Goal: Complete application form

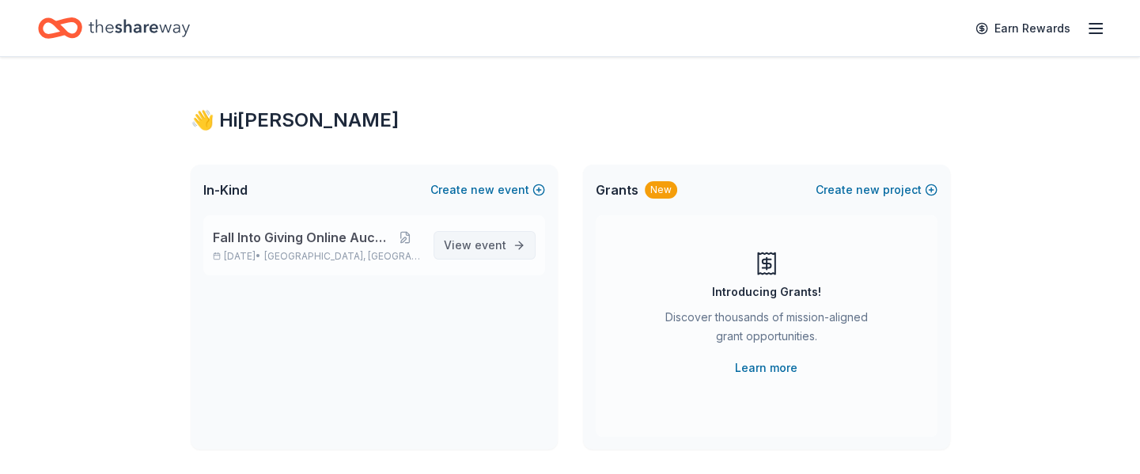
click at [478, 240] on span "event" at bounding box center [491, 244] width 32 height 13
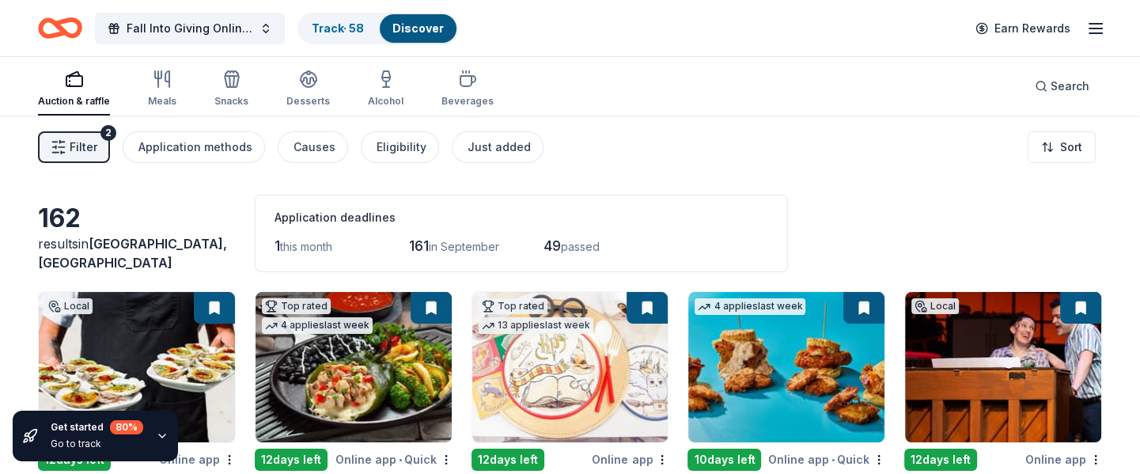
click at [85, 142] on span "Filter" at bounding box center [84, 147] width 28 height 19
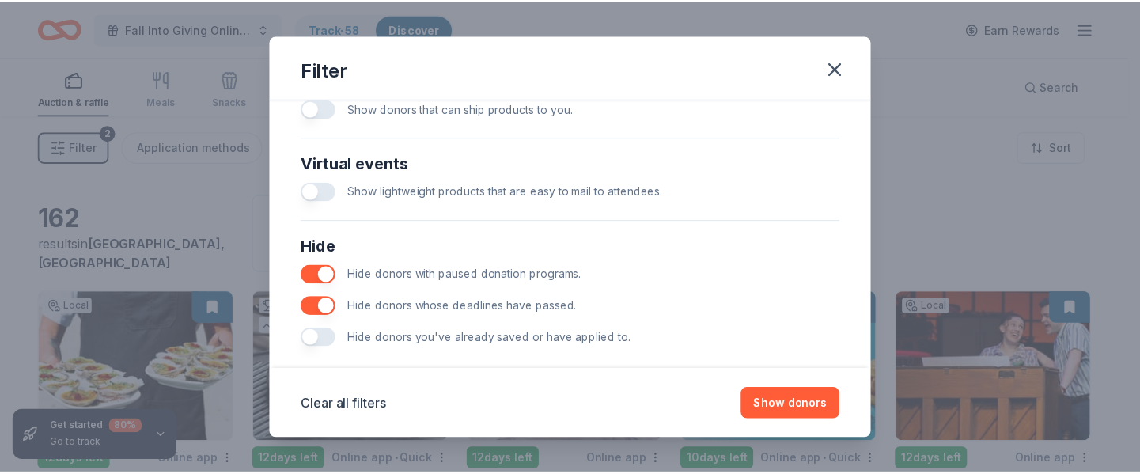
scroll to position [770, 0]
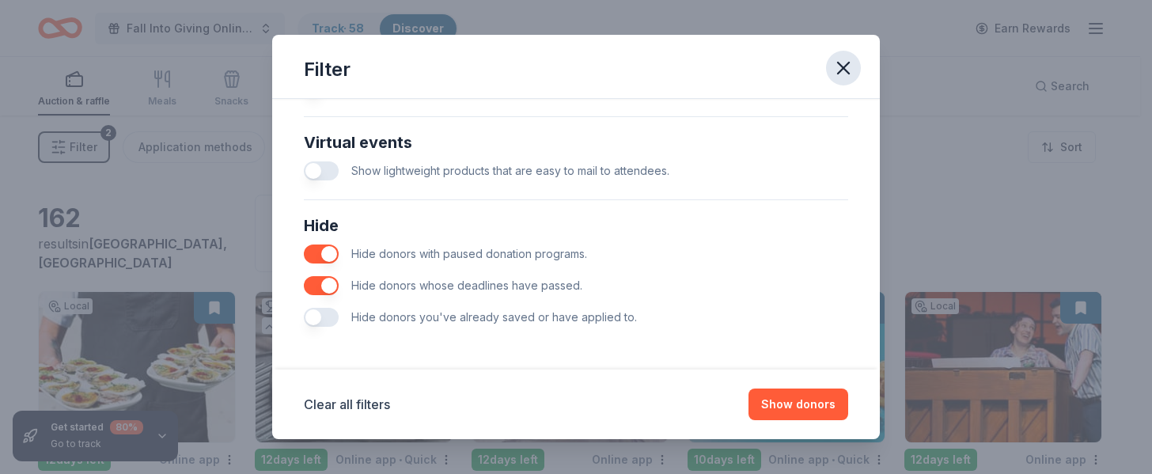
click at [839, 62] on icon "button" at bounding box center [843, 68] width 22 height 22
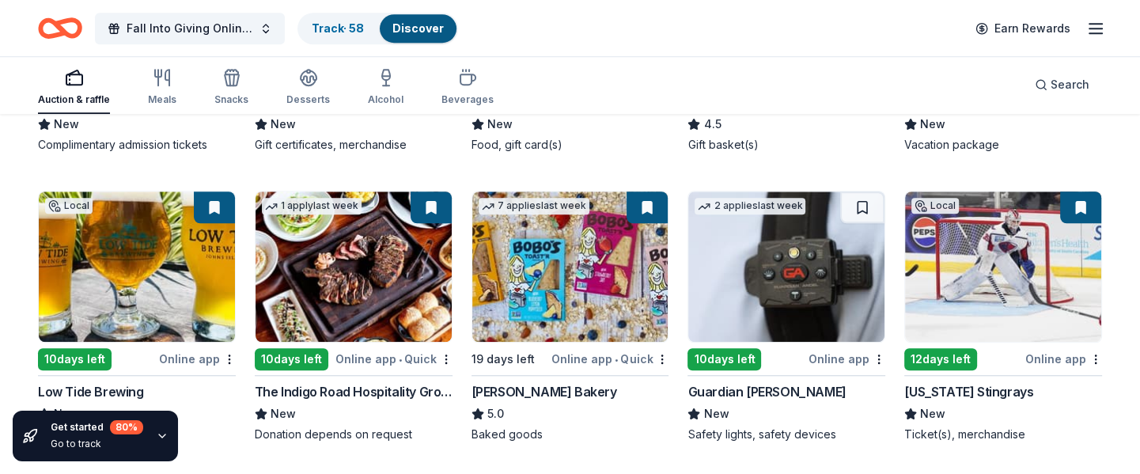
scroll to position [1236, 0]
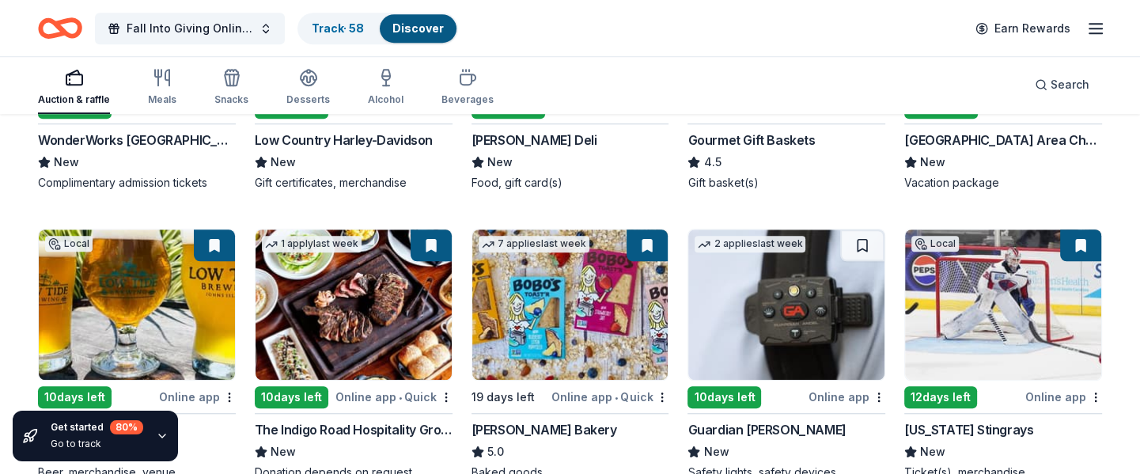
click at [1082, 238] on button at bounding box center [1080, 245] width 41 height 32
click at [1077, 244] on button at bounding box center [1080, 245] width 41 height 32
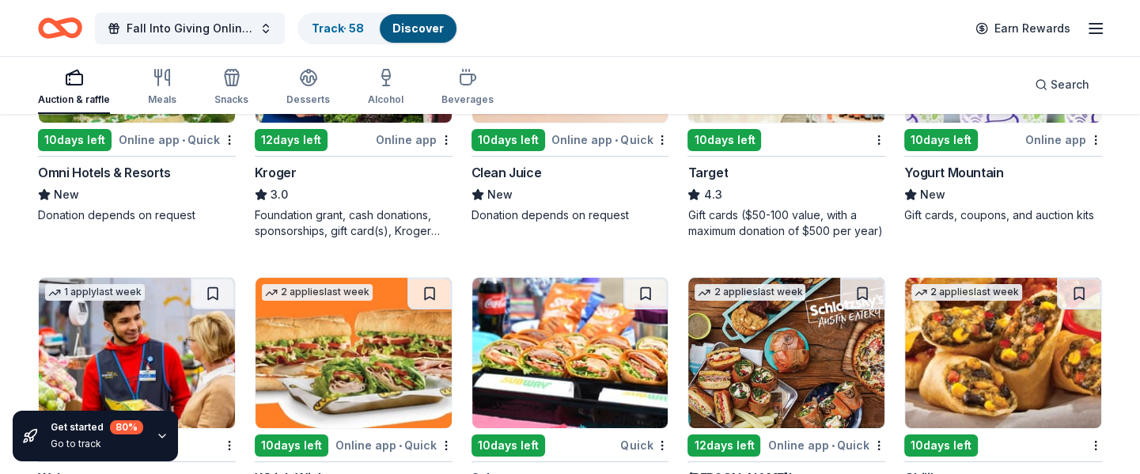
scroll to position [5562, 0]
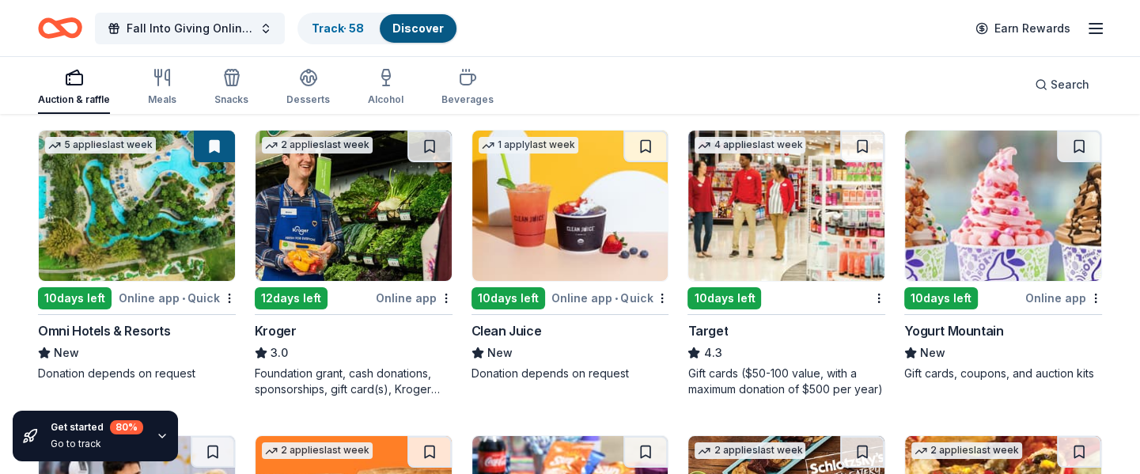
click at [511, 189] on img at bounding box center [570, 206] width 196 height 150
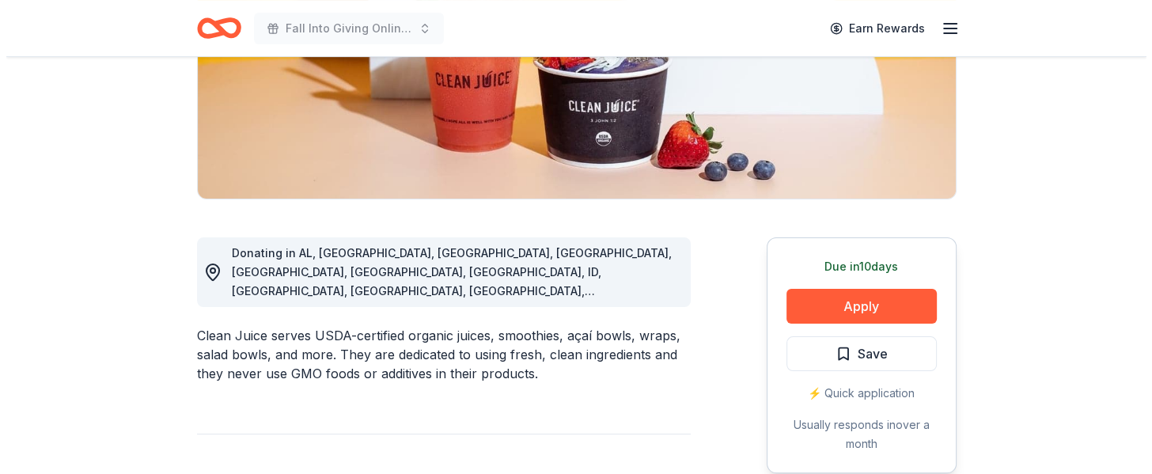
scroll to position [316, 0]
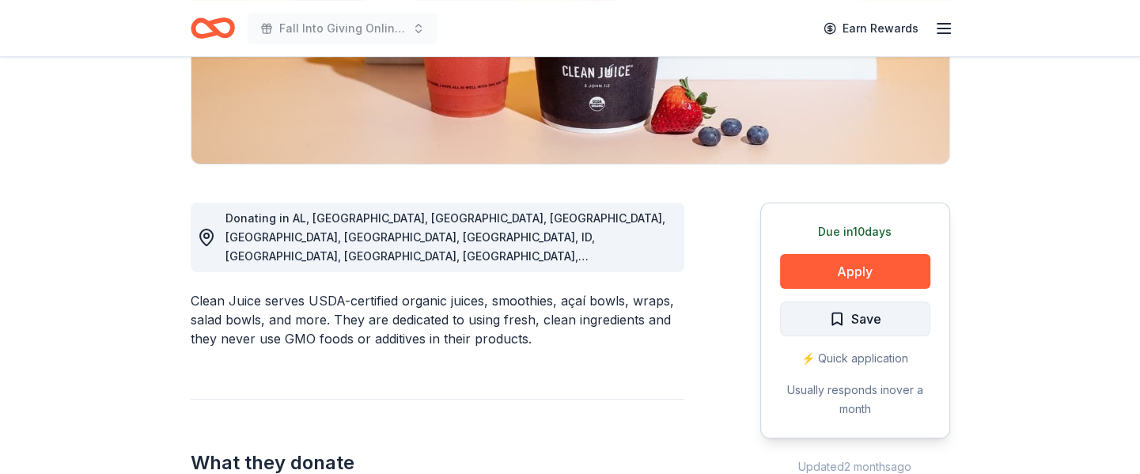
click at [883, 316] on button "Save" at bounding box center [855, 318] width 150 height 35
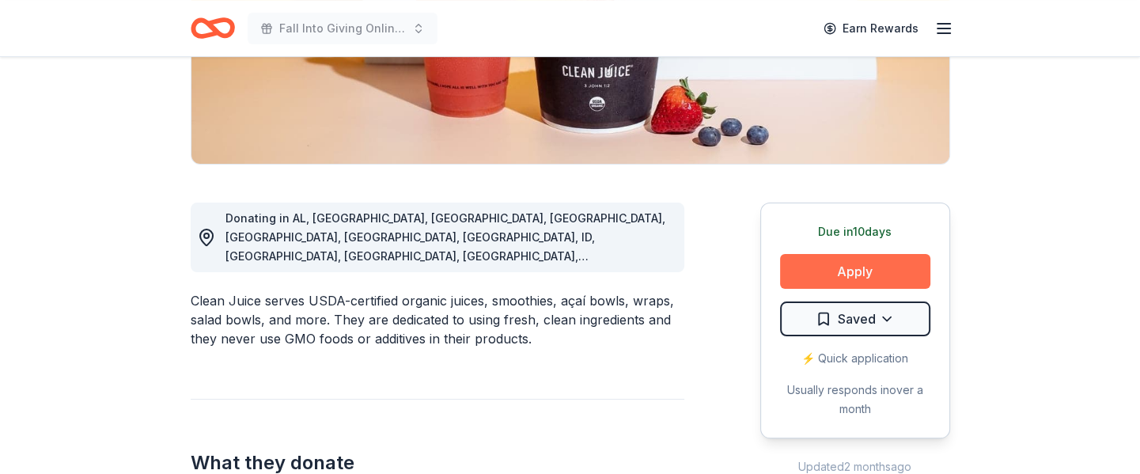
click at [858, 267] on button "Apply" at bounding box center [855, 271] width 150 height 35
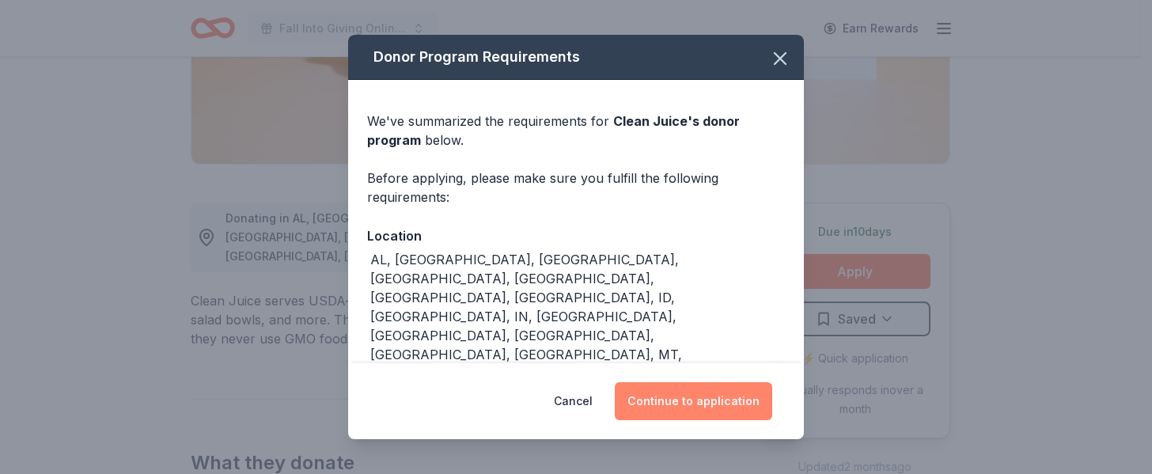
click at [715, 395] on button "Continue to application" at bounding box center [693, 401] width 157 height 38
